Goal: Transaction & Acquisition: Purchase product/service

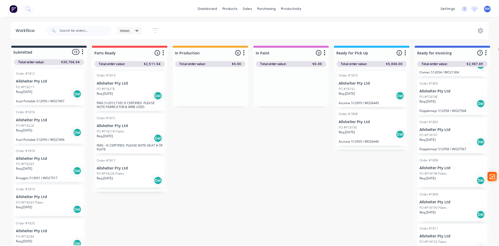
scroll to position [77, 0]
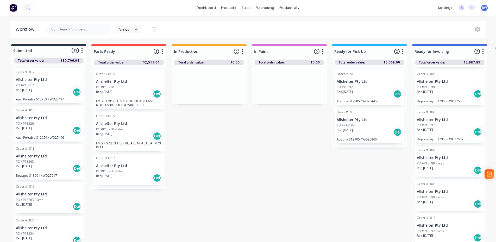
click at [439, 83] on p "Allshelter Pty Ltd" at bounding box center [449, 81] width 66 height 4
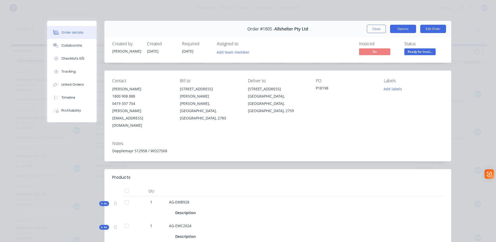
click at [409, 29] on button "Options" at bounding box center [403, 29] width 26 height 8
click at [374, 29] on button "Close" at bounding box center [376, 29] width 19 height 8
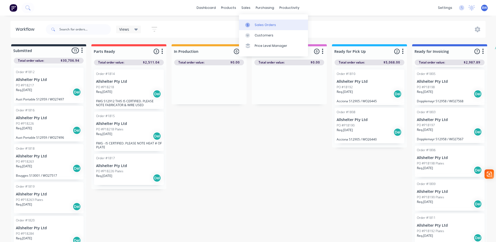
click at [251, 23] on div at bounding box center [249, 25] width 8 height 5
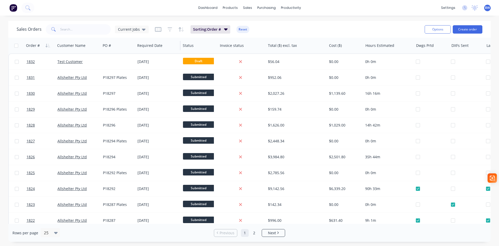
drag, startPoint x: 123, startPoint y: 47, endPoint x: 137, endPoint y: 48, distance: 14.1
click at [135, 48] on div at bounding box center [134, 45] width 1 height 9
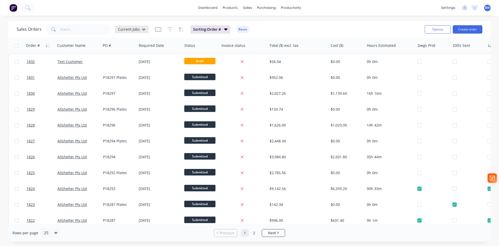
click at [137, 33] on div "Current Jobs" at bounding box center [132, 29] width 34 height 8
click at [156, 31] on icon "button" at bounding box center [158, 29] width 7 height 5
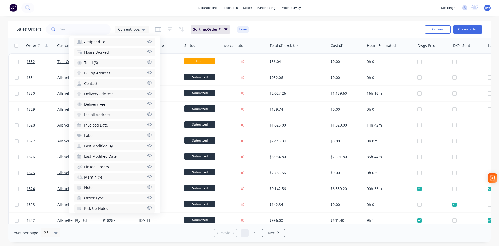
scroll to position [215, 0]
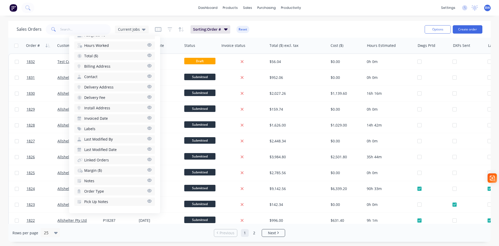
click at [147, 180] on icon "button" at bounding box center [149, 180] width 5 height 4
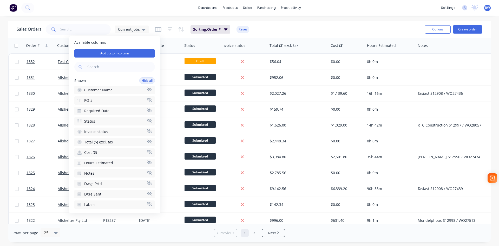
scroll to position [0, 0]
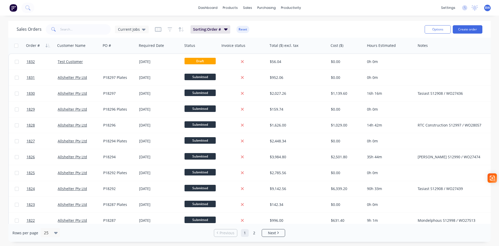
click at [305, 28] on div "Sales Orders Current Jobs Sorting: Order # Reset" at bounding box center [219, 29] width 404 height 13
click at [157, 31] on icon "button" at bounding box center [158, 29] width 7 height 5
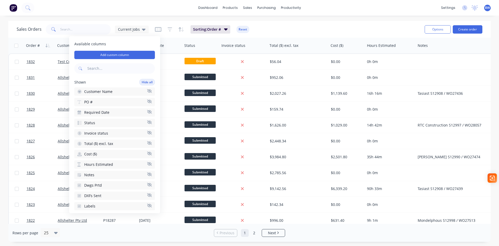
click at [147, 153] on icon "button" at bounding box center [149, 153] width 5 height 4
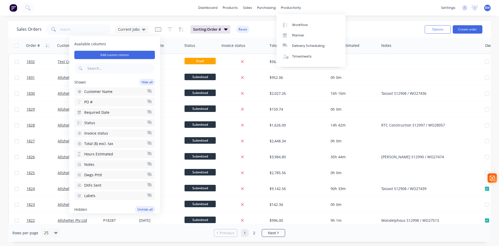
click at [273, 30] on div "Sales Orders Current Jobs Sorting: Order # Reset" at bounding box center [219, 29] width 404 height 13
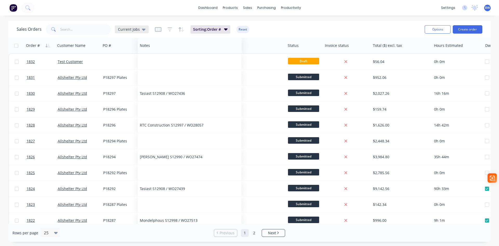
drag, startPoint x: 387, startPoint y: 47, endPoint x: 145, endPoint y: 31, distance: 242.2
click at [145, 31] on div "Sales Orders Current Jobs Sorting: Order # Reset Options Create order Order # C…" at bounding box center [249, 131] width 483 height 221
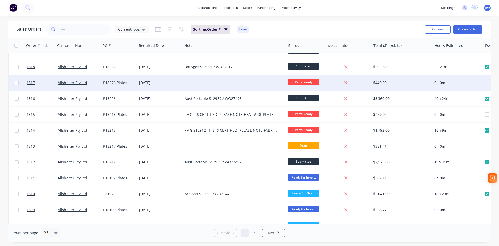
scroll to position [229, 0]
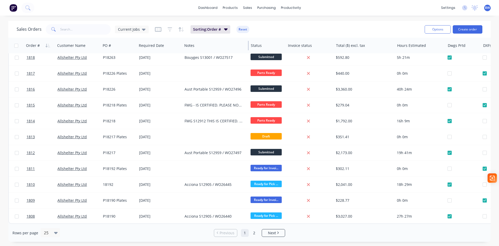
drag, startPoint x: 286, startPoint y: 47, endPoint x: 248, endPoint y: 50, distance: 37.6
click at [248, 50] on div at bounding box center [248, 45] width 1 height 9
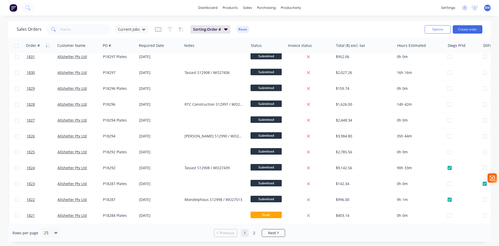
scroll to position [0, 0]
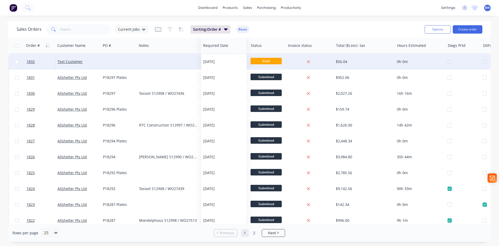
drag, startPoint x: 151, startPoint y: 46, endPoint x: 211, endPoint y: 56, distance: 60.9
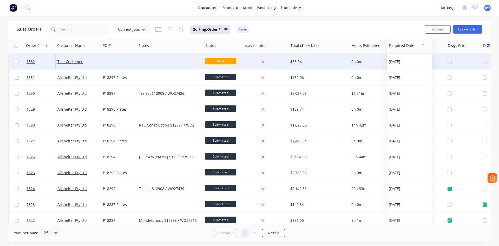
drag, startPoint x: 217, startPoint y: 45, endPoint x: 401, endPoint y: 48, distance: 183.9
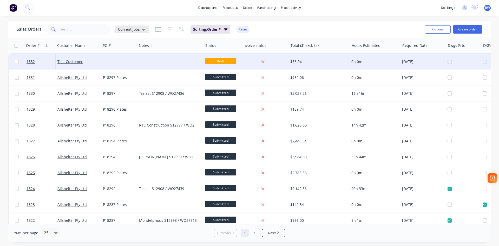
click at [127, 29] on span "Current Jobs" at bounding box center [129, 29] width 22 height 5
click at [268, 28] on div "Sales Orders Current Jobs Sorting: Order # Reset" at bounding box center [219, 29] width 404 height 13
click at [437, 29] on button "Options" at bounding box center [438, 29] width 26 height 8
click at [369, 30] on div "Sales Orders Current Jobs Sorting: Order # Reset" at bounding box center [219, 29] width 404 height 13
click at [36, 45] on div "Order #" at bounding box center [33, 45] width 14 height 5
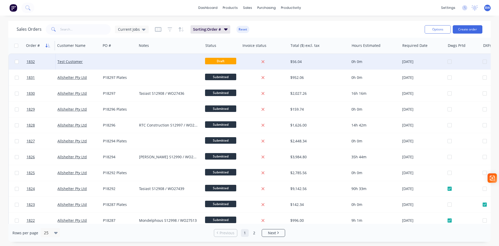
click at [47, 46] on icon "button" at bounding box center [48, 45] width 5 height 4
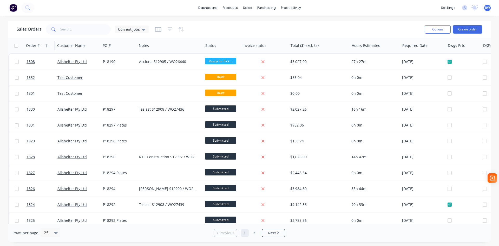
click at [47, 46] on icon "button" at bounding box center [48, 45] width 5 height 4
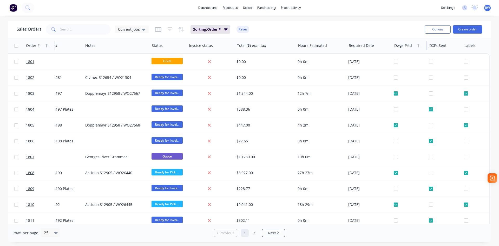
scroll to position [0, 56]
drag, startPoint x: 425, startPoint y: 48, endPoint x: 410, endPoint y: 48, distance: 14.8
click at [410, 48] on div "Dwgs Prtd" at bounding box center [410, 46] width 35 height 16
drag, startPoint x: 460, startPoint y: 50, endPoint x: 456, endPoint y: 50, distance: 3.4
click at [456, 50] on div "DXFs Sent" at bounding box center [445, 46] width 35 height 16
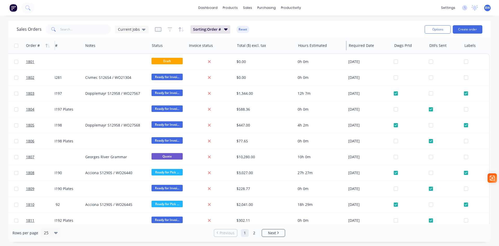
drag, startPoint x: 344, startPoint y: 46, endPoint x: 333, endPoint y: 46, distance: 10.9
click at [333, 46] on div "Hours Estimated" at bounding box center [321, 46] width 51 height 16
drag, startPoint x: 293, startPoint y: 46, endPoint x: 279, endPoint y: 48, distance: 13.8
click at [279, 48] on div "Total ($) excl. tax" at bounding box center [265, 46] width 61 height 16
drag, startPoint x: 232, startPoint y: 46, endPoint x: 226, endPoint y: 46, distance: 6.0
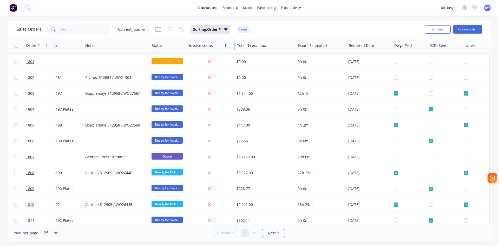
click at [226, 46] on div "Invoice status" at bounding box center [211, 46] width 48 height 16
click at [186, 46] on div at bounding box center [186, 45] width 1 height 9
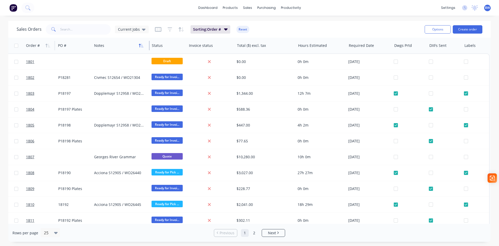
drag, startPoint x: 147, startPoint y: 48, endPoint x: 138, endPoint y: 48, distance: 8.9
click at [138, 48] on div "Notes" at bounding box center [121, 46] width 58 height 16
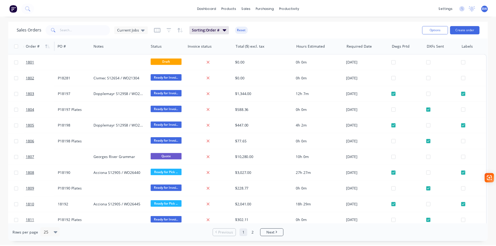
scroll to position [0, 0]
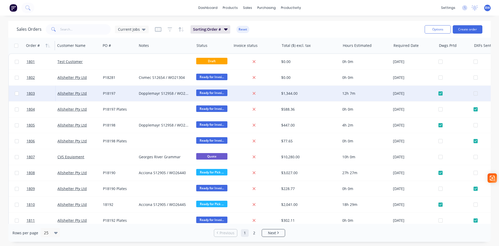
click at [149, 93] on div "Dopplemayr S12958 / WO27567" at bounding box center [164, 93] width 50 height 5
click at [32, 96] on link "1803" at bounding box center [42, 94] width 31 height 16
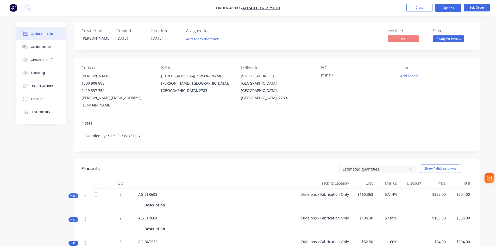
click at [444, 9] on button "Options" at bounding box center [448, 8] width 26 height 8
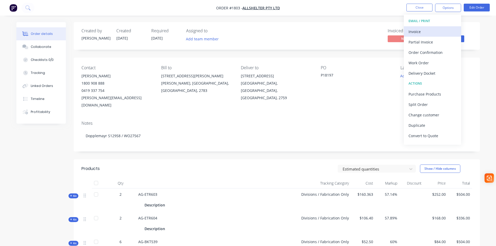
click at [425, 33] on div "Invoice" at bounding box center [432, 32] width 48 height 8
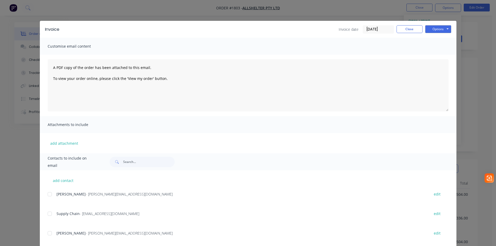
click at [377, 29] on input "01/10/25" at bounding box center [378, 29] width 31 height 8
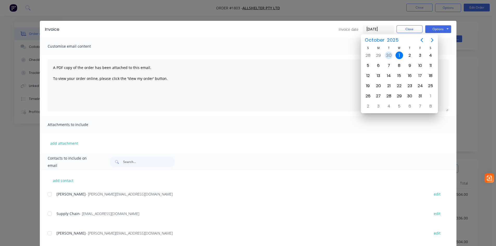
click at [388, 56] on div "30" at bounding box center [388, 56] width 8 height 8
type input "30/09/25"
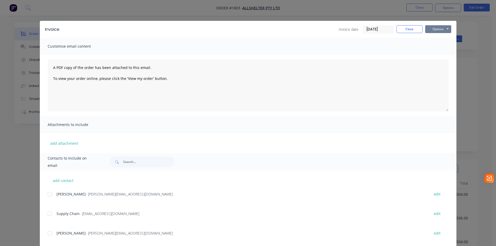
click at [439, 30] on button "Options" at bounding box center [438, 29] width 26 height 8
click at [439, 40] on button "Preview" at bounding box center [441, 38] width 33 height 9
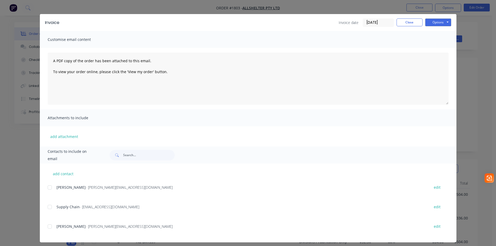
scroll to position [10, 0]
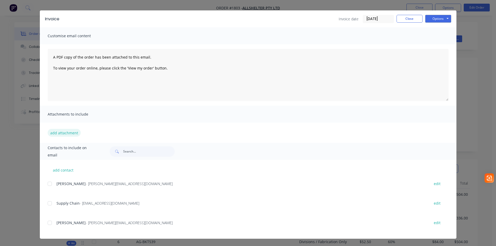
click at [62, 135] on button "add attachment" at bounding box center [64, 133] width 33 height 8
click at [63, 169] on button "add contact" at bounding box center [63, 170] width 31 height 8
select select "AU"
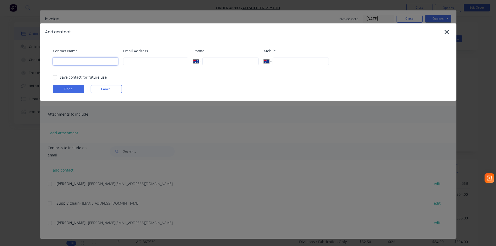
click at [83, 63] on input at bounding box center [85, 61] width 65 height 8
type input "Belinda"
type input "belinda@onscape.com.au"
click at [68, 89] on button "Done" at bounding box center [68, 89] width 31 height 8
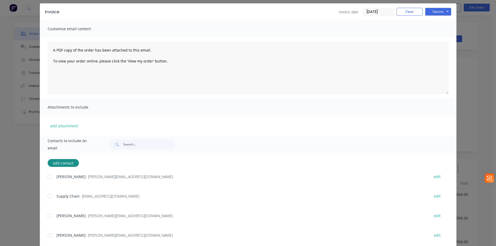
scroll to position [30, 0]
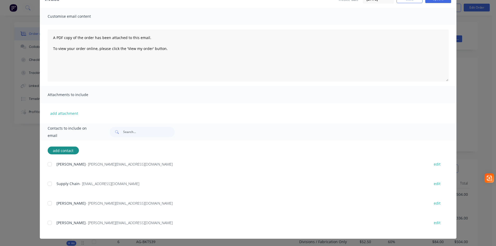
click at [48, 223] on div at bounding box center [49, 222] width 10 height 10
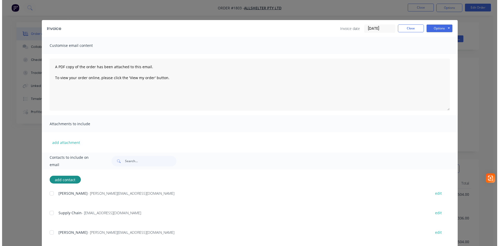
scroll to position [0, 0]
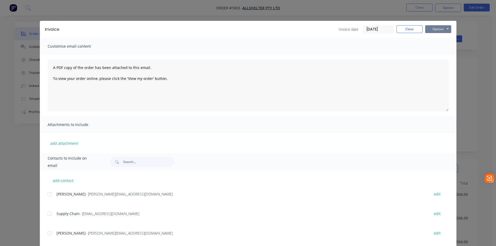
click at [435, 29] on button "Options" at bounding box center [438, 29] width 26 height 8
click at [435, 54] on button "Email" at bounding box center [441, 55] width 33 height 9
click at [408, 29] on button "Close" at bounding box center [409, 29] width 26 height 8
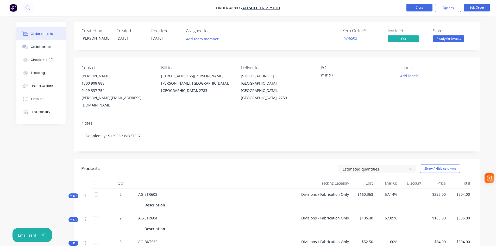
click at [414, 8] on button "Close" at bounding box center [419, 8] width 26 height 8
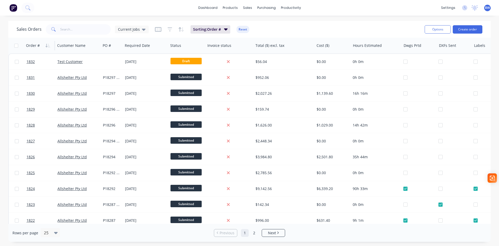
click at [33, 46] on div "Order #" at bounding box center [33, 45] width 14 height 5
click at [48, 46] on icon "button" at bounding box center [49, 46] width 2 height 4
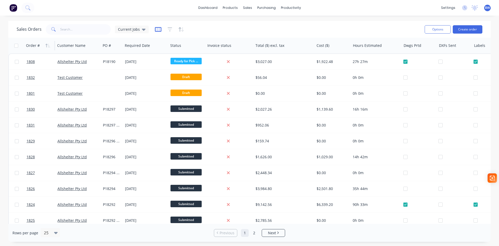
click at [157, 28] on icon "button" at bounding box center [158, 29] width 7 height 5
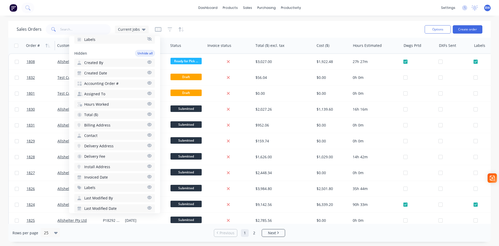
scroll to position [215, 0]
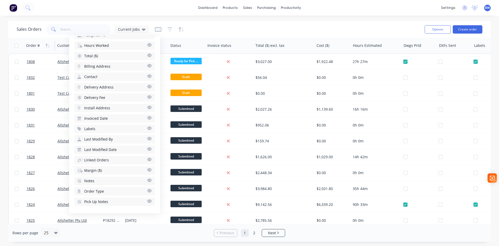
click at [147, 179] on icon "button" at bounding box center [149, 179] width 4 height 3
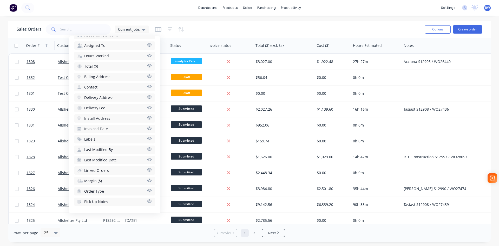
click at [233, 29] on div "Sales Orders Current Jobs" at bounding box center [219, 29] width 404 height 13
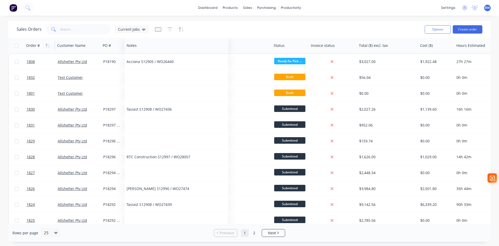
drag, startPoint x: 410, startPoint y: 46, endPoint x: 133, endPoint y: 48, distance: 277.3
click at [0, 0] on div at bounding box center [0, 0] width 0 height 0
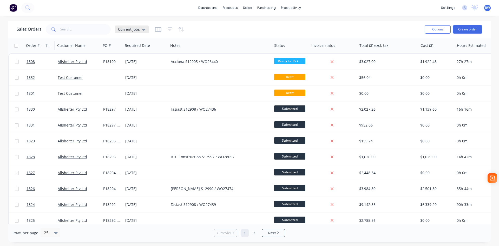
click at [143, 32] on div "Current Jobs" at bounding box center [132, 29] width 34 height 8
click at [138, 83] on button "Current Jobs (Default)" at bounding box center [146, 84] width 59 height 6
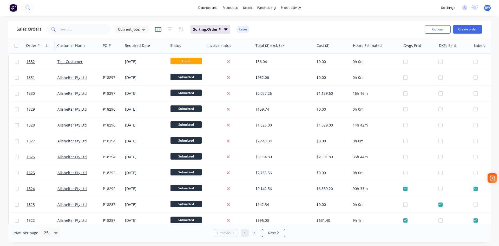
click at [157, 32] on icon "button" at bounding box center [158, 29] width 7 height 5
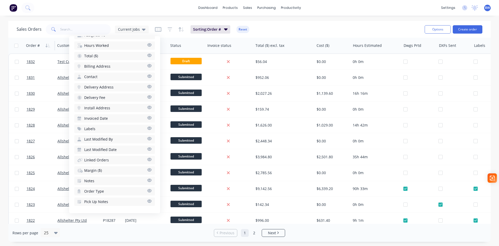
click at [147, 179] on icon "button" at bounding box center [149, 180] width 5 height 4
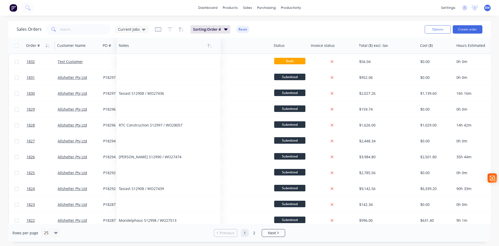
drag, startPoint x: 409, startPoint y: 47, endPoint x: 124, endPoint y: 48, distance: 285.1
click at [124, 48] on div at bounding box center [166, 45] width 95 height 10
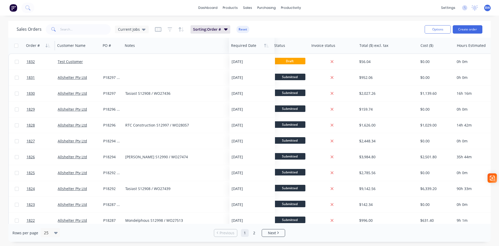
drag, startPoint x: 135, startPoint y: 46, endPoint x: 241, endPoint y: 46, distance: 106.4
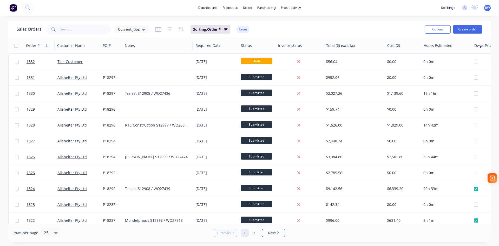
drag, startPoint x: 226, startPoint y: 46, endPoint x: 193, endPoint y: 52, distance: 33.9
click at [193, 52] on div "Notes" at bounding box center [158, 46] width 71 height 16
click at [47, 47] on icon "button" at bounding box center [48, 45] width 5 height 4
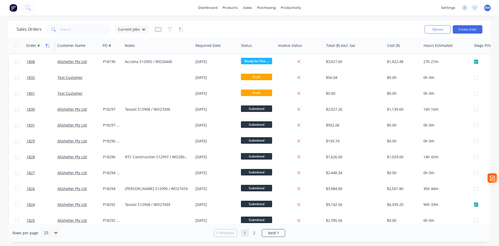
click at [48, 46] on icon "button" at bounding box center [48, 45] width 5 height 4
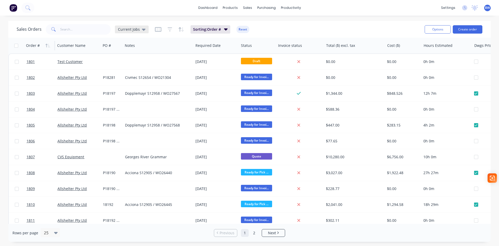
click at [143, 32] on div "Current Jobs" at bounding box center [132, 29] width 34 height 8
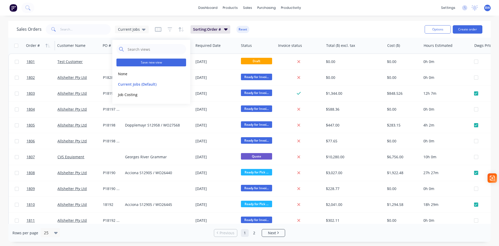
click at [148, 63] on button "Save new view" at bounding box center [152, 63] width 70 height 8
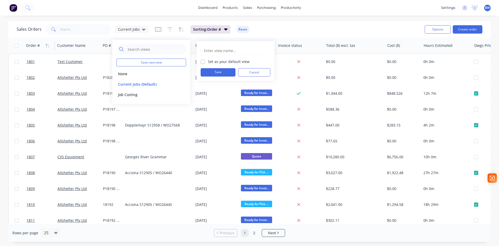
click at [210, 48] on input "text" at bounding box center [236, 51] width 64 height 10
type input "JObs"
click at [208, 62] on label "Set as your default view" at bounding box center [229, 61] width 42 height 5
click at [201, 62] on input "Set as your default view" at bounding box center [203, 61] width 4 height 5
checkbox input "true"
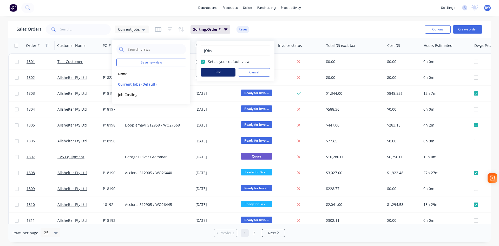
click at [213, 72] on button "Save" at bounding box center [218, 72] width 35 height 8
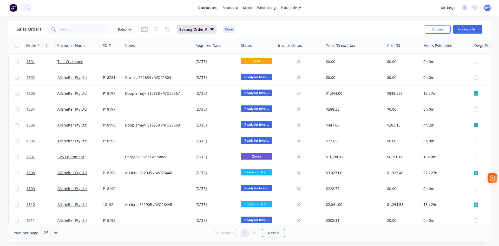
click at [303, 27] on div "Sales Orders JObs Sorting: Order # Reset" at bounding box center [219, 29] width 404 height 13
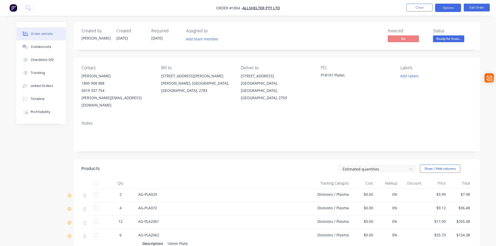
click at [444, 9] on button "Options" at bounding box center [448, 8] width 26 height 8
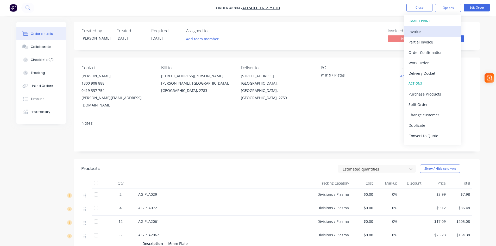
click at [415, 33] on div "Invoice" at bounding box center [432, 32] width 48 height 8
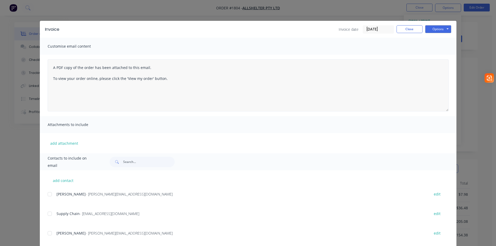
scroll to position [10, 0]
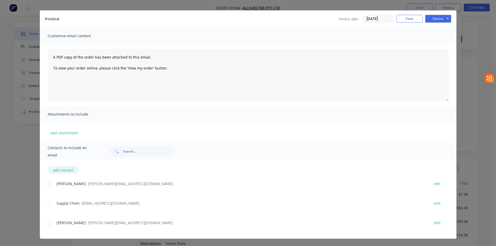
click at [67, 170] on button "add contact" at bounding box center [63, 170] width 31 height 8
select select "AU"
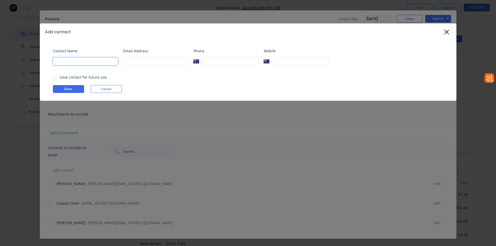
click at [83, 62] on input at bounding box center [85, 61] width 65 height 8
type input "[PERSON_NAME]"
click at [56, 79] on div at bounding box center [55, 77] width 10 height 10
type input "belinda@onscape.com.au"
click at [68, 88] on button "Done" at bounding box center [68, 89] width 31 height 8
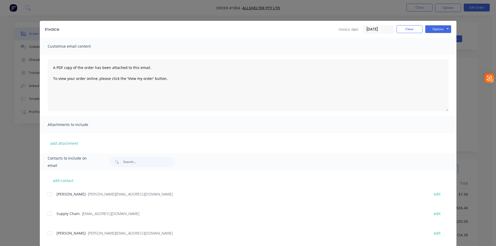
scroll to position [30, 0]
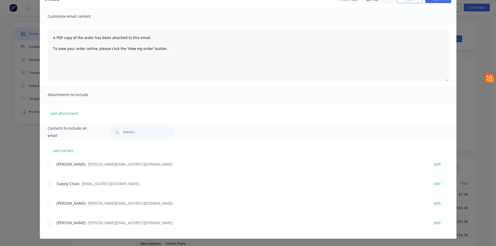
click at [48, 224] on div at bounding box center [49, 222] width 10 height 10
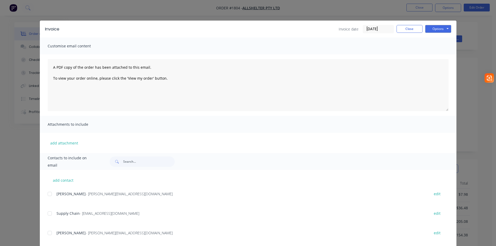
scroll to position [0, 0]
click at [379, 31] on input "[DATE]" at bounding box center [378, 29] width 31 height 8
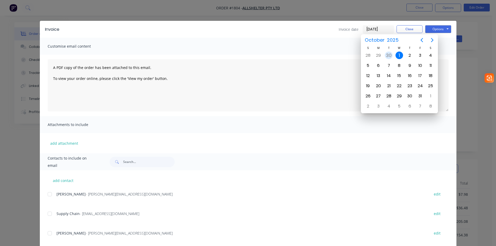
click at [389, 57] on div "30" at bounding box center [388, 56] width 8 height 8
type input "[DATE]"
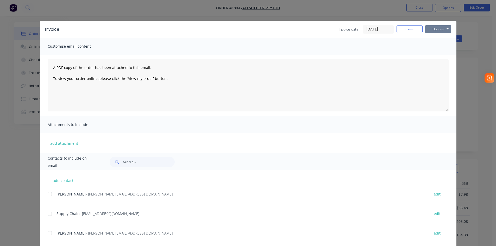
click at [432, 30] on button "Options" at bounding box center [438, 29] width 26 height 8
click at [435, 57] on button "Email" at bounding box center [441, 55] width 33 height 9
click at [410, 29] on button "Close" at bounding box center [409, 29] width 26 height 8
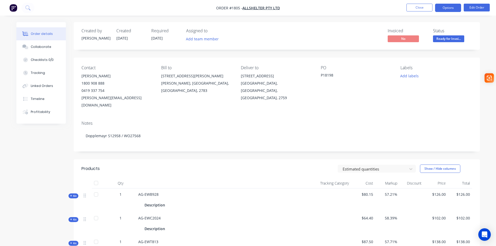
click at [447, 9] on button "Options" at bounding box center [448, 8] width 26 height 8
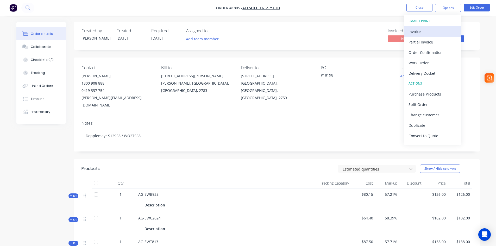
click at [420, 31] on div "Invoice" at bounding box center [432, 32] width 48 height 8
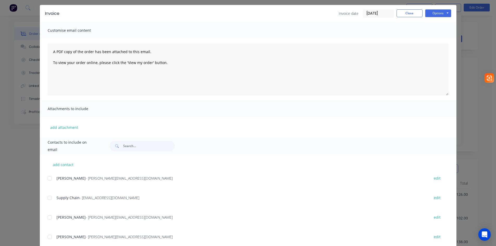
scroll to position [30, 0]
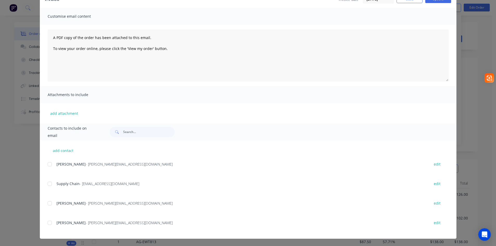
click at [47, 223] on div at bounding box center [49, 222] width 10 height 10
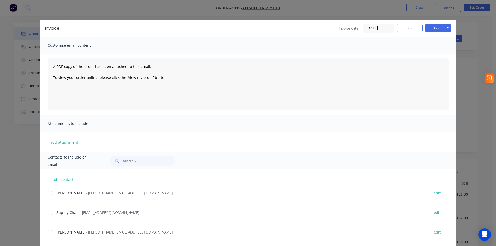
scroll to position [0, 0]
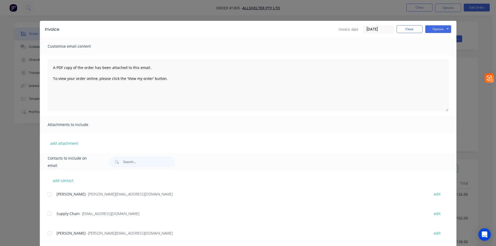
click at [379, 29] on input "01/10/25" at bounding box center [378, 29] width 31 height 8
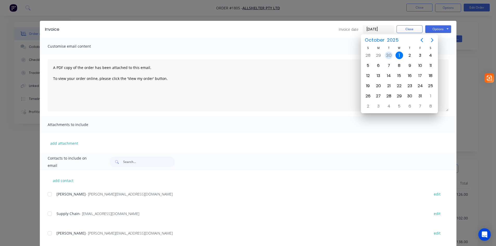
click at [388, 54] on div "30" at bounding box center [388, 56] width 8 height 8
type input "30/09/25"
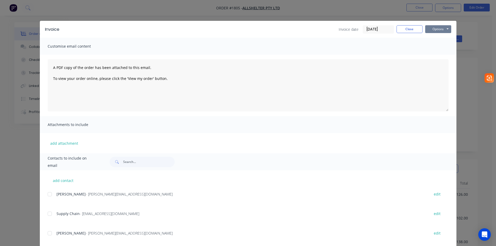
click at [439, 29] on button "Options" at bounding box center [438, 29] width 26 height 8
click at [438, 57] on button "Email" at bounding box center [441, 55] width 33 height 9
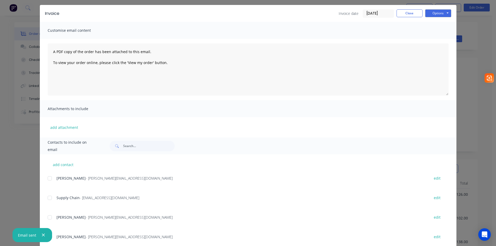
scroll to position [30, 0]
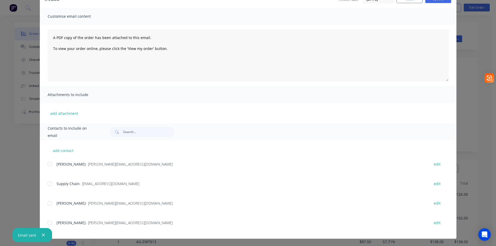
click at [47, 224] on div at bounding box center [49, 222] width 10 height 10
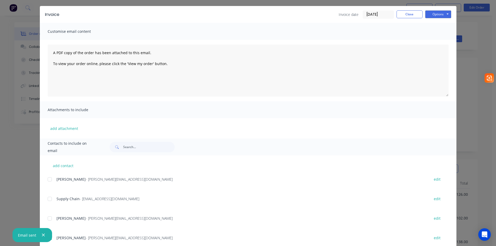
scroll to position [0, 0]
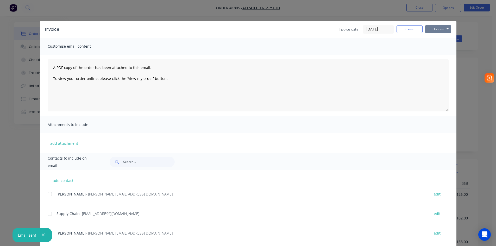
click at [439, 28] on button "Options" at bounding box center [438, 29] width 26 height 8
click at [438, 55] on button "Email" at bounding box center [441, 55] width 33 height 9
click at [403, 28] on button "Close" at bounding box center [409, 29] width 26 height 8
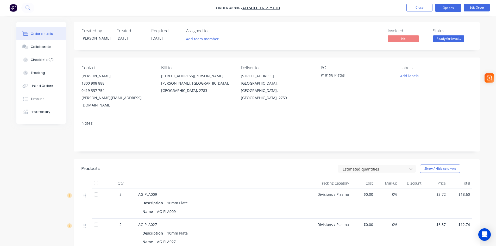
click at [444, 9] on button "Options" at bounding box center [448, 8] width 26 height 8
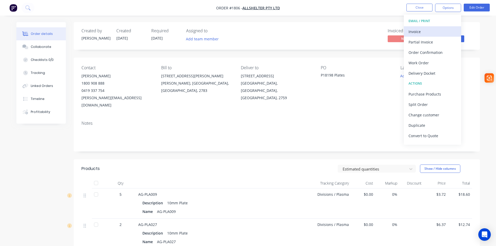
click at [418, 31] on div "Invoice" at bounding box center [432, 32] width 48 height 8
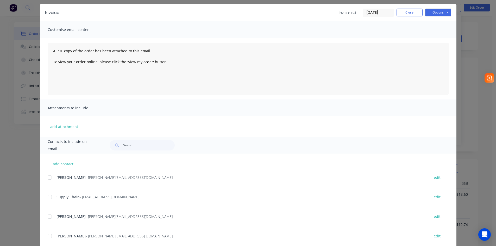
scroll to position [30, 0]
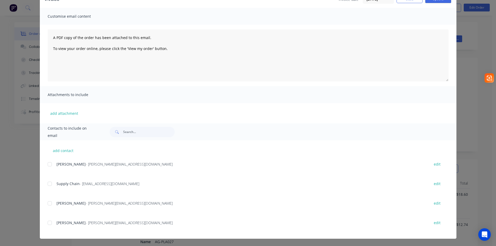
click at [47, 224] on div at bounding box center [49, 222] width 10 height 10
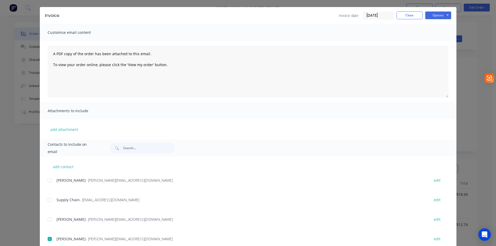
scroll to position [0, 0]
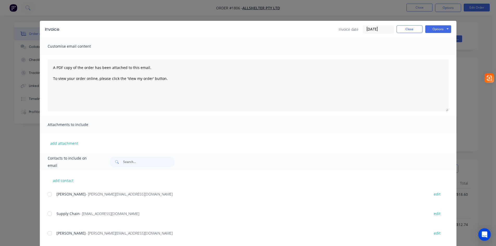
click at [379, 29] on input "[DATE]" at bounding box center [378, 29] width 31 height 8
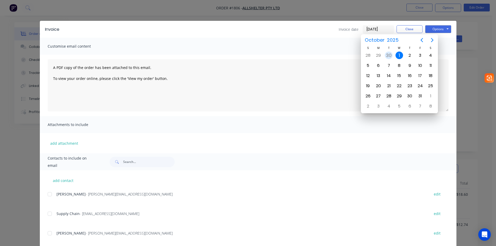
click at [386, 54] on div "30" at bounding box center [388, 56] width 8 height 8
type input "[DATE]"
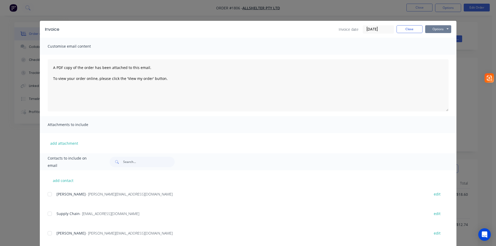
click at [436, 28] on button "Options" at bounding box center [438, 29] width 26 height 8
click at [434, 57] on button "Email" at bounding box center [441, 55] width 33 height 9
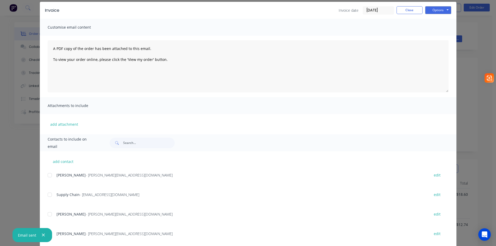
scroll to position [30, 0]
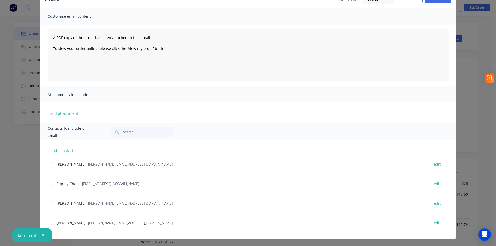
click at [49, 222] on div at bounding box center [49, 222] width 10 height 10
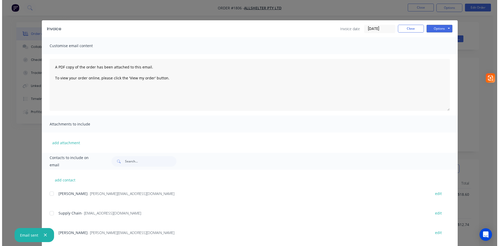
scroll to position [0, 0]
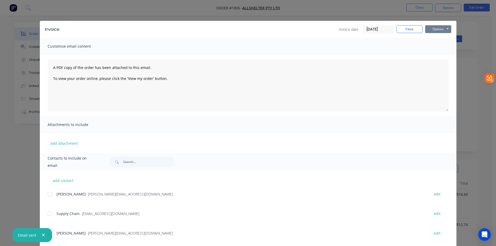
click at [434, 29] on button "Options" at bounding box center [438, 29] width 26 height 8
click at [433, 55] on button "Email" at bounding box center [441, 55] width 33 height 9
click at [407, 27] on button "Close" at bounding box center [409, 29] width 26 height 8
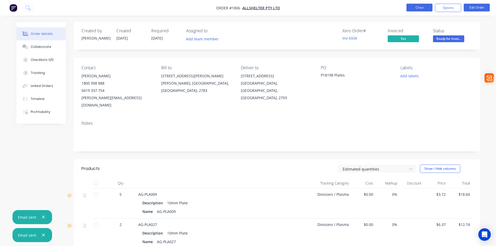
click at [410, 7] on button "Close" at bounding box center [419, 8] width 26 height 8
